Goal: Task Accomplishment & Management: Manage account settings

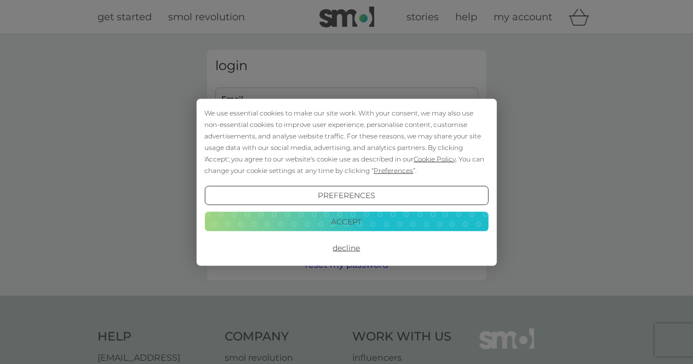
click at [363, 221] on button "Accept" at bounding box center [346, 222] width 284 height 20
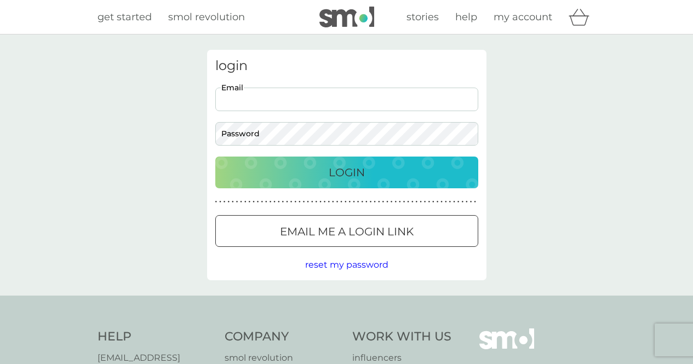
click at [258, 104] on input "Email" at bounding box center [346, 100] width 263 height 24
type input "[EMAIL_ADDRESS][DOMAIN_NAME]"
click at [215, 157] on button "Login" at bounding box center [346, 173] width 263 height 32
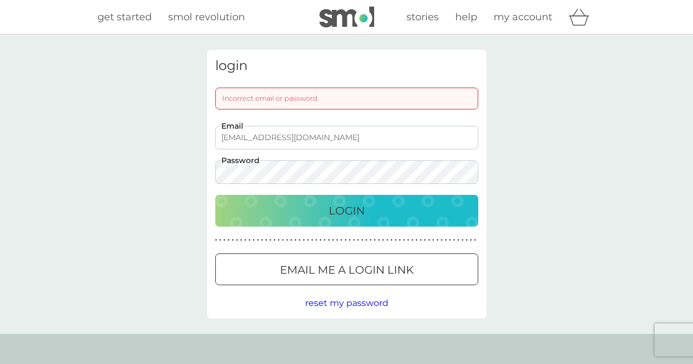
click at [139, 157] on div "login Incorrect email or password [EMAIL_ADDRESS][DOMAIN_NAME] Email Password L…" at bounding box center [346, 184] width 693 height 300
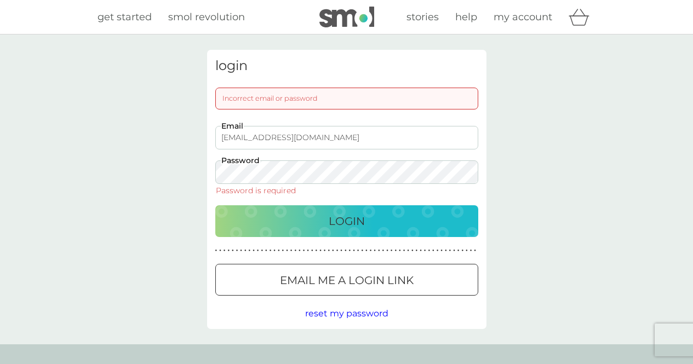
click at [293, 290] on button "Email me a login link" at bounding box center [346, 280] width 263 height 32
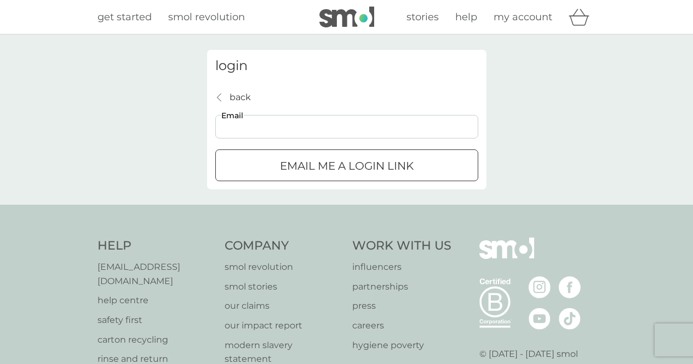
click at [242, 133] on input "Email" at bounding box center [346, 127] width 263 height 24
type input "[EMAIL_ADDRESS][DOMAIN_NAME]"
click at [316, 160] on p "Email me a login link" at bounding box center [347, 166] width 134 height 18
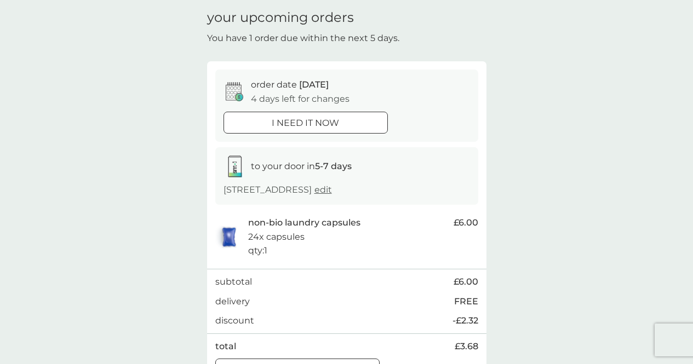
scroll to position [38, 0]
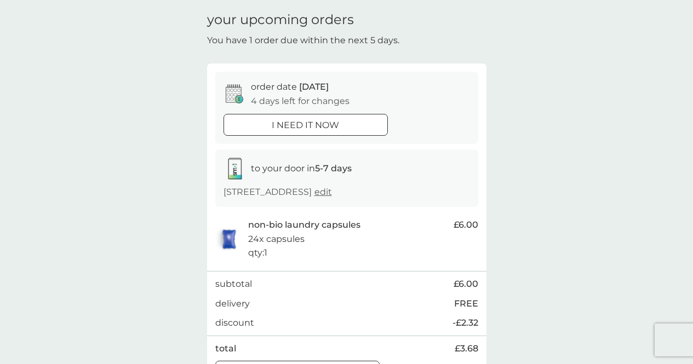
click at [262, 91] on p "order date [DATE]" at bounding box center [290, 87] width 78 height 14
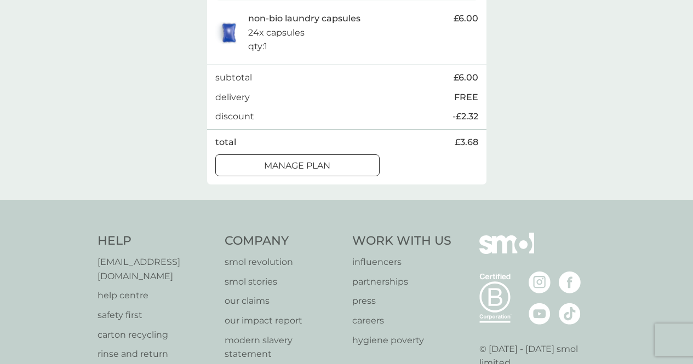
scroll to position [279, 0]
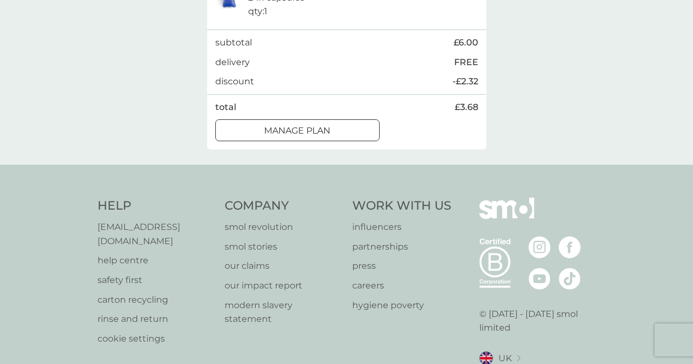
click at [259, 136] on button "Manage plan" at bounding box center [297, 130] width 164 height 22
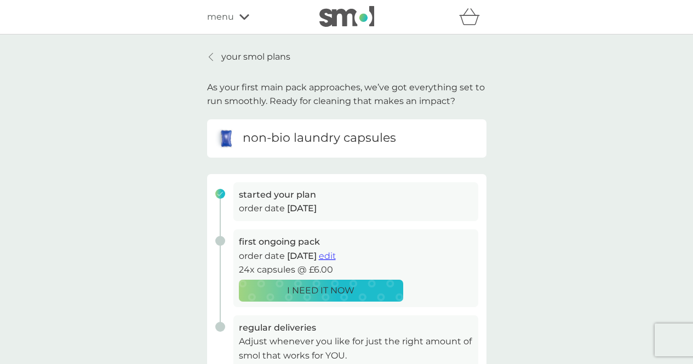
click at [336, 261] on span "edit" at bounding box center [327, 256] width 17 height 10
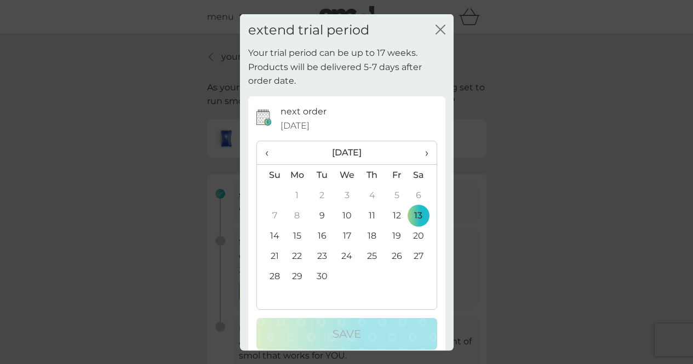
click at [419, 149] on span "›" at bounding box center [422, 152] width 11 height 23
click at [391, 197] on td "3" at bounding box center [396, 195] width 25 height 20
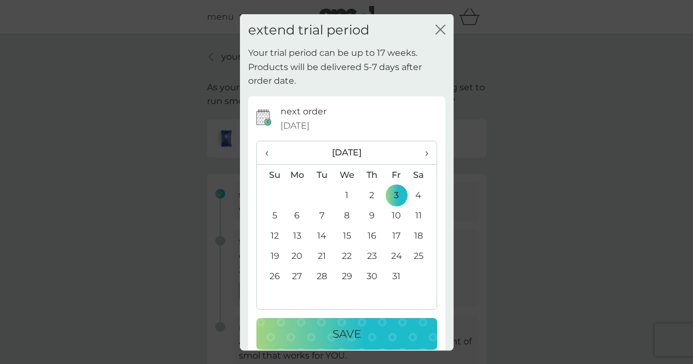
click at [350, 333] on p "Save" at bounding box center [346, 334] width 28 height 18
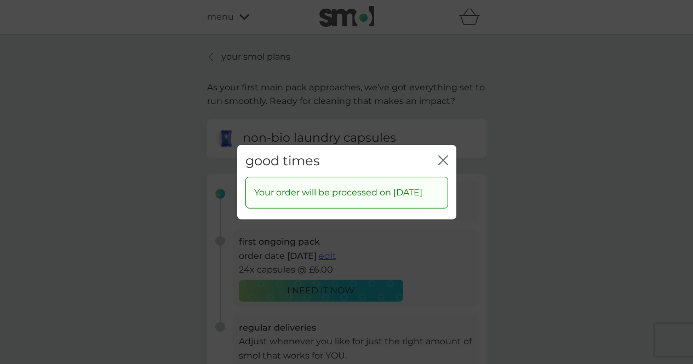
click at [445, 155] on icon "close" at bounding box center [443, 160] width 10 height 10
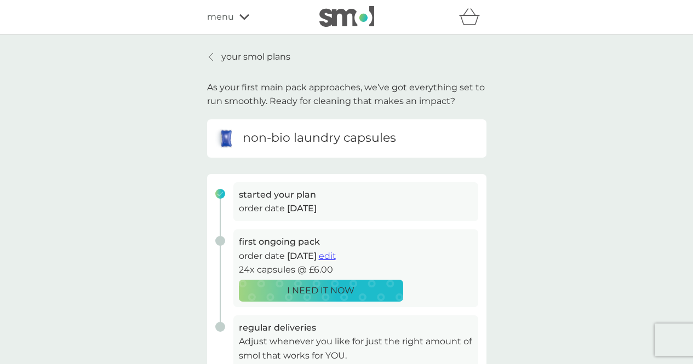
click at [239, 15] on icon at bounding box center [244, 16] width 10 height 5
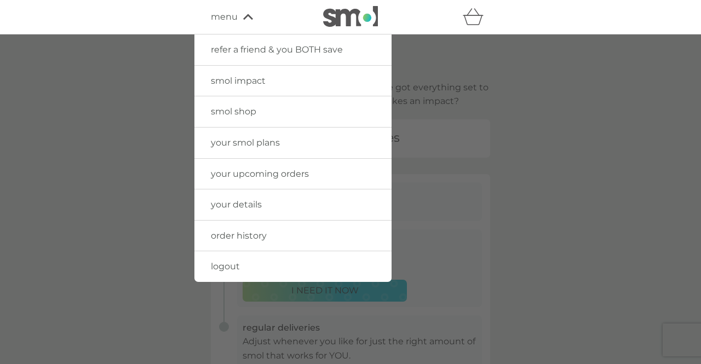
click at [250, 109] on span "smol shop" at bounding box center [233, 111] width 45 height 10
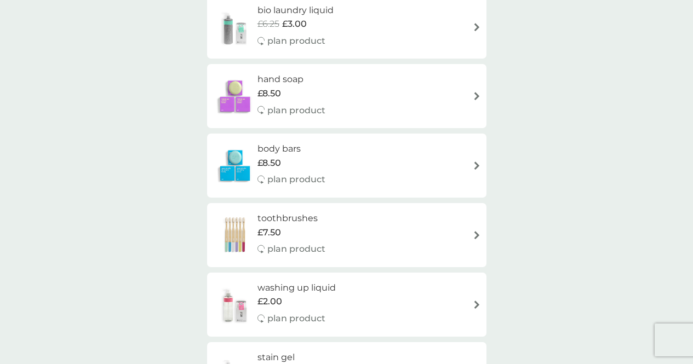
scroll to position [987, 0]
